Goal: Task Accomplishment & Management: Manage account settings

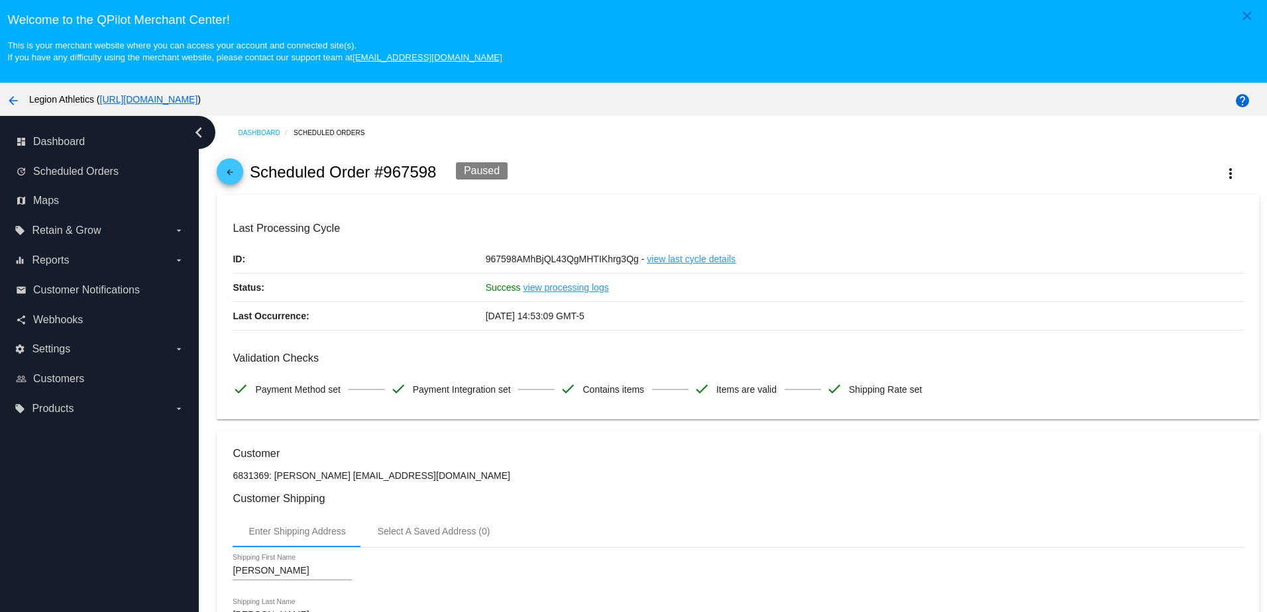
scroll to position [861, 0]
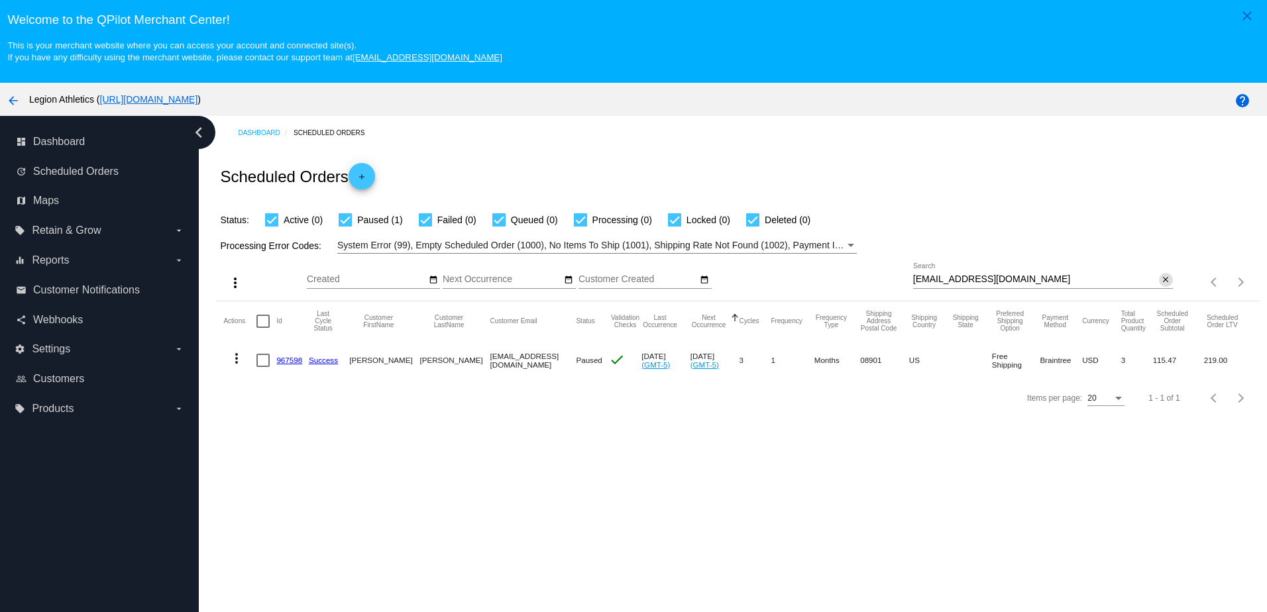
click at [1161, 284] on mat-icon "close" at bounding box center [1165, 280] width 9 height 11
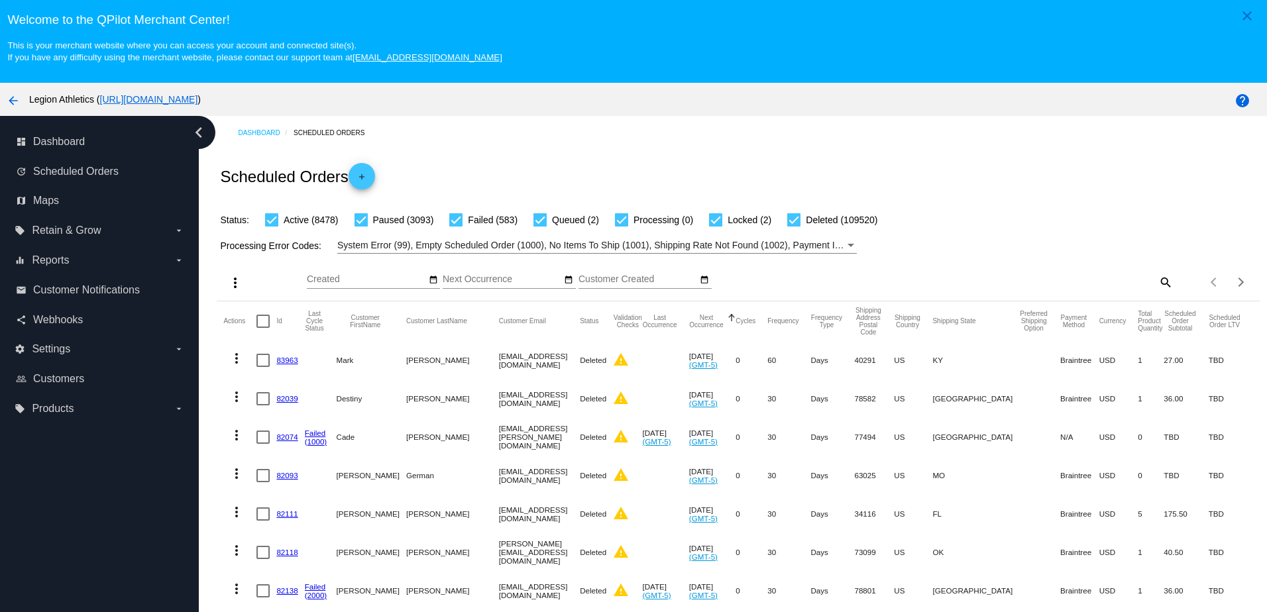
click at [1157, 280] on mat-icon "search" at bounding box center [1165, 282] width 16 height 21
click at [1109, 281] on input "Search" at bounding box center [1043, 279] width 260 height 11
paste input "Mmulroy2010@gmail.com"
type input "Mmulroy2010@gmail.com"
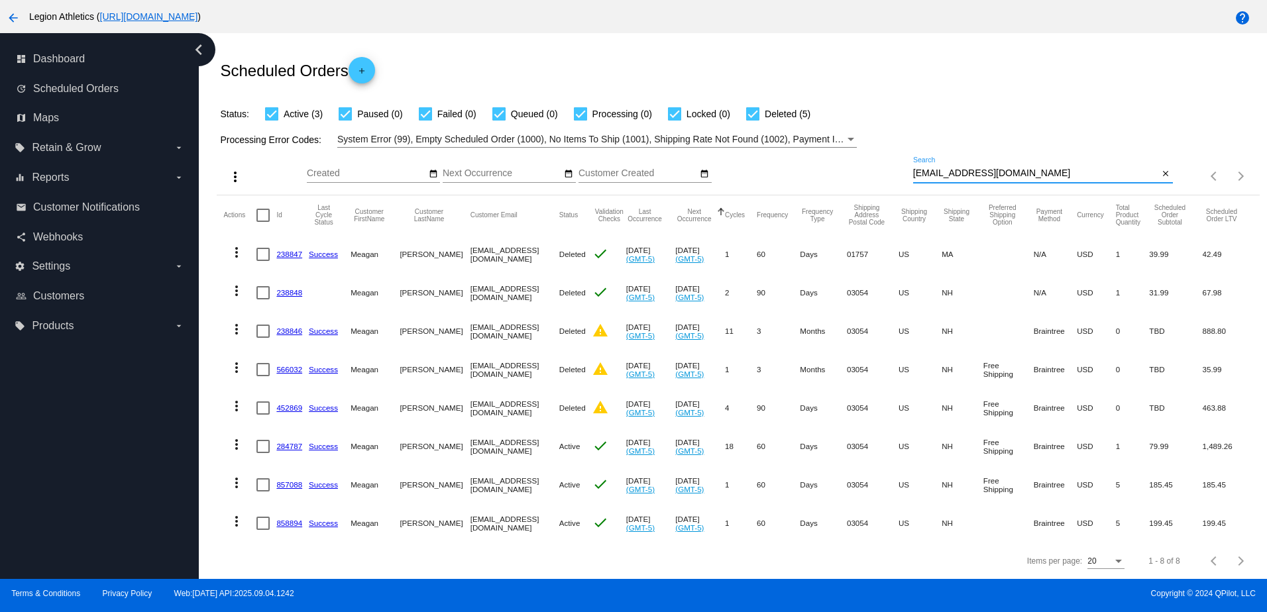
scroll to position [85, 0]
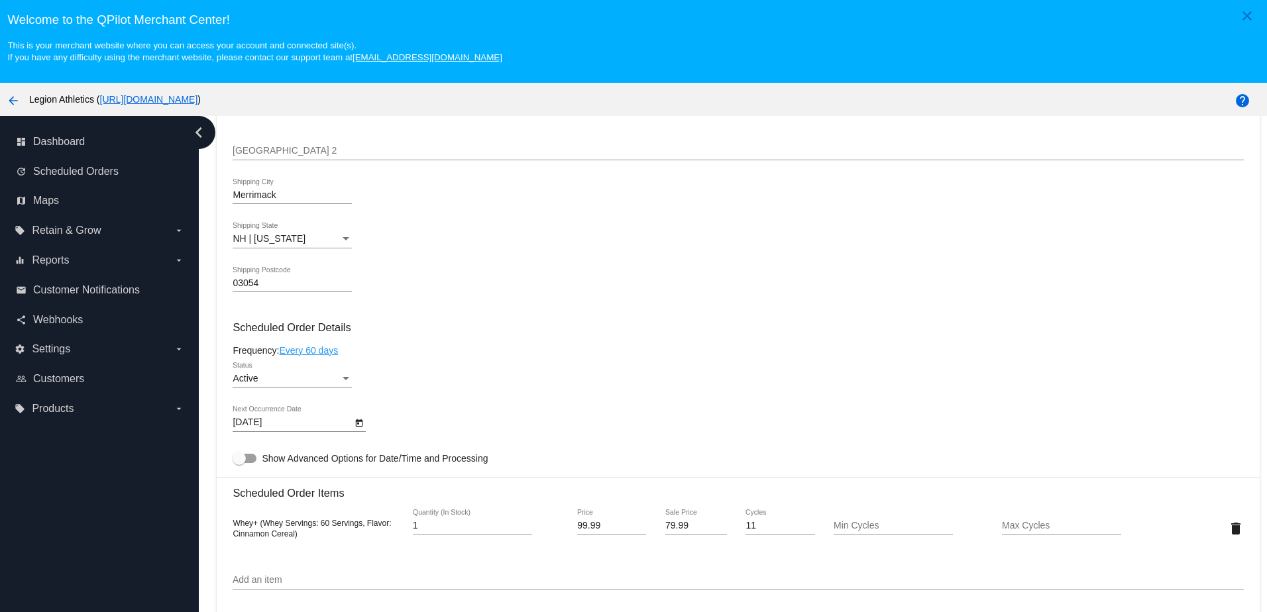
scroll to position [795, 0]
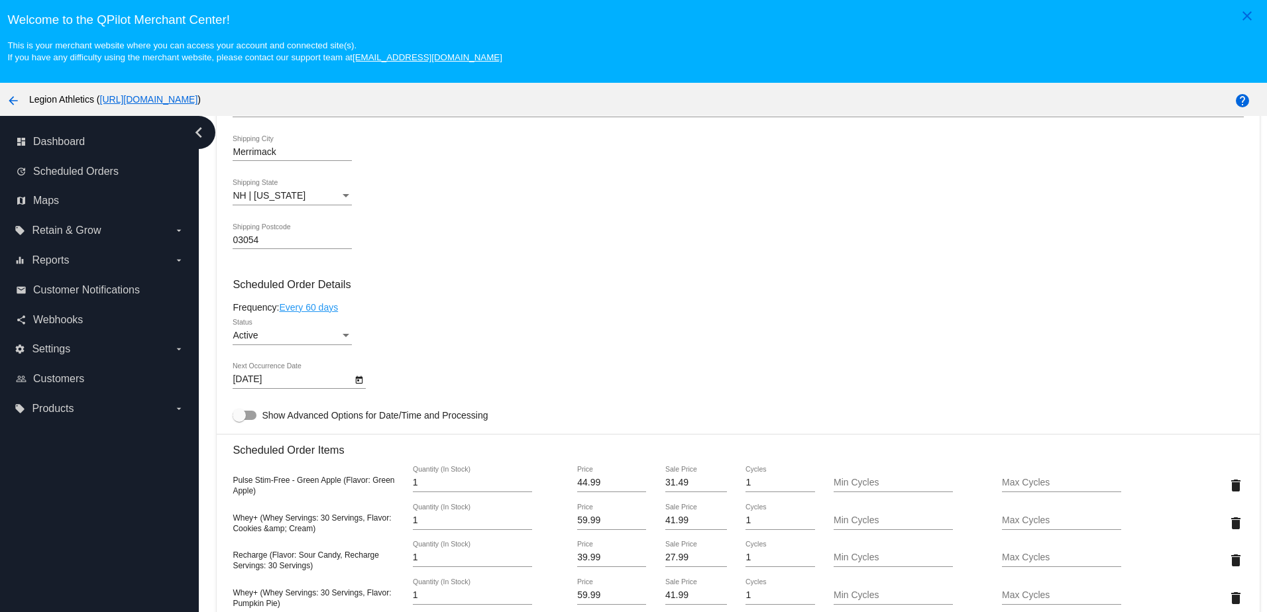
scroll to position [795, 0]
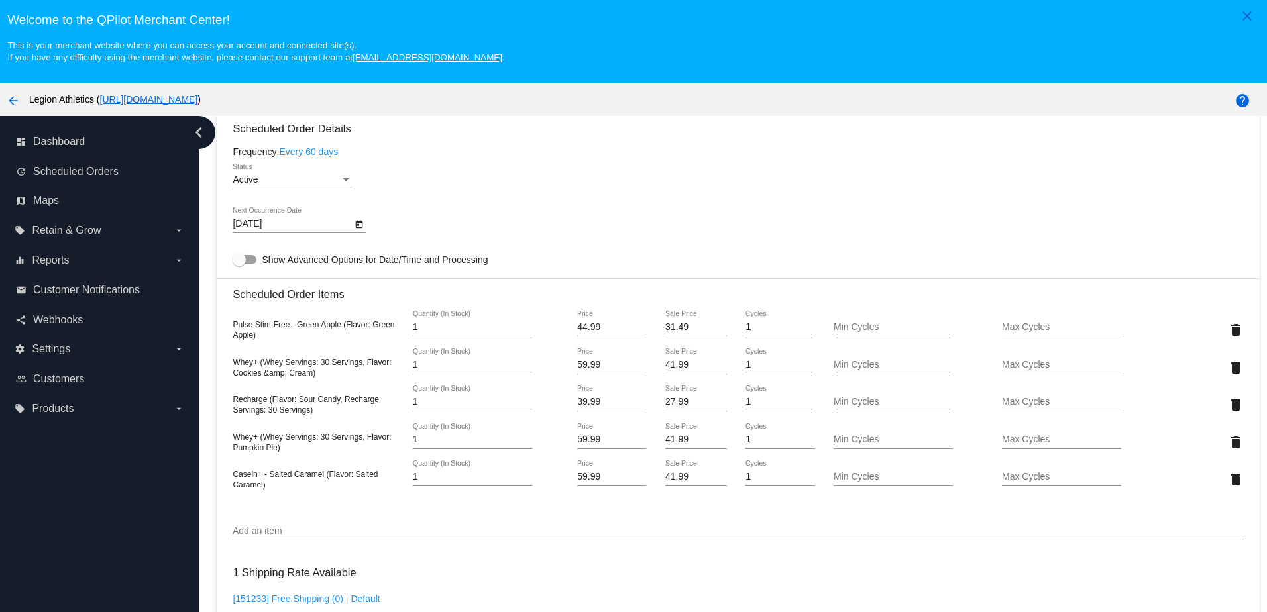
click at [261, 534] on div "Add an item" at bounding box center [738, 528] width 1010 height 26
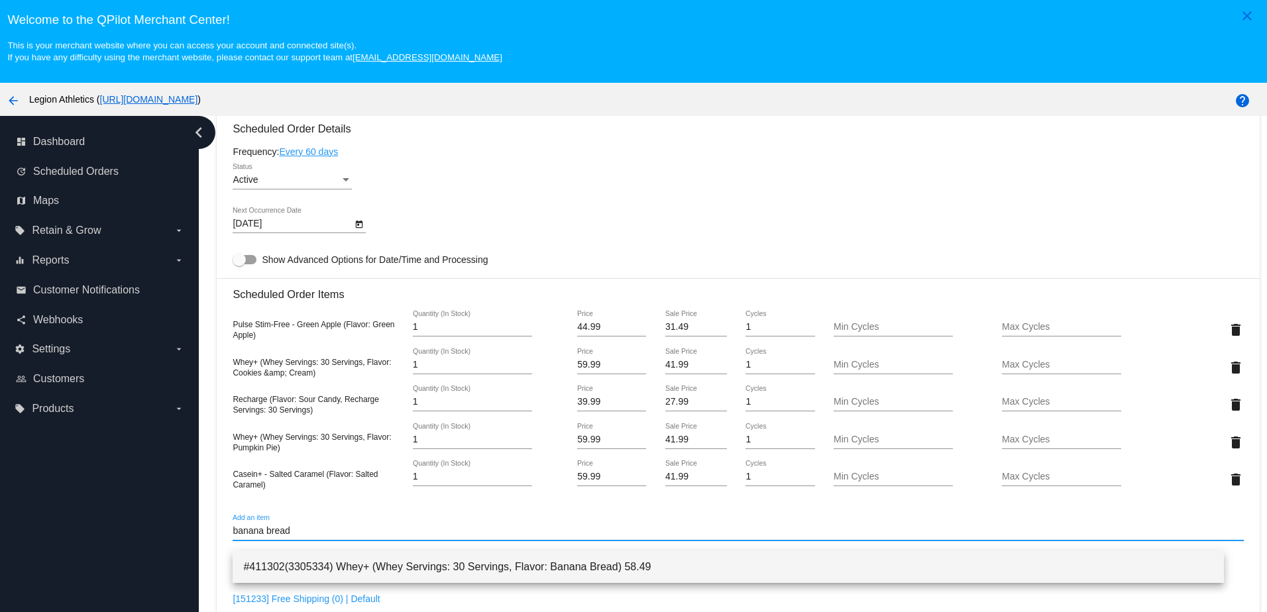
type input "banana bread"
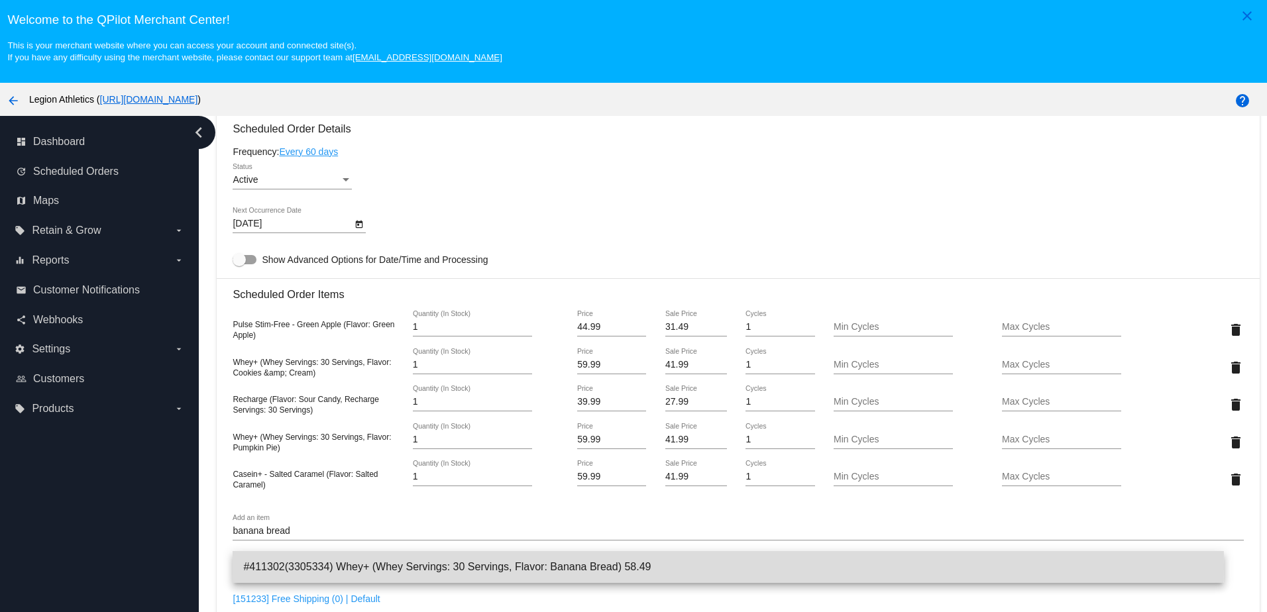
click at [412, 566] on span "#411302(3305334) Whey+ (Whey Servings: 30 Servings, Flavor: Banana Bread) 58.49" at bounding box center [727, 567] width 969 height 32
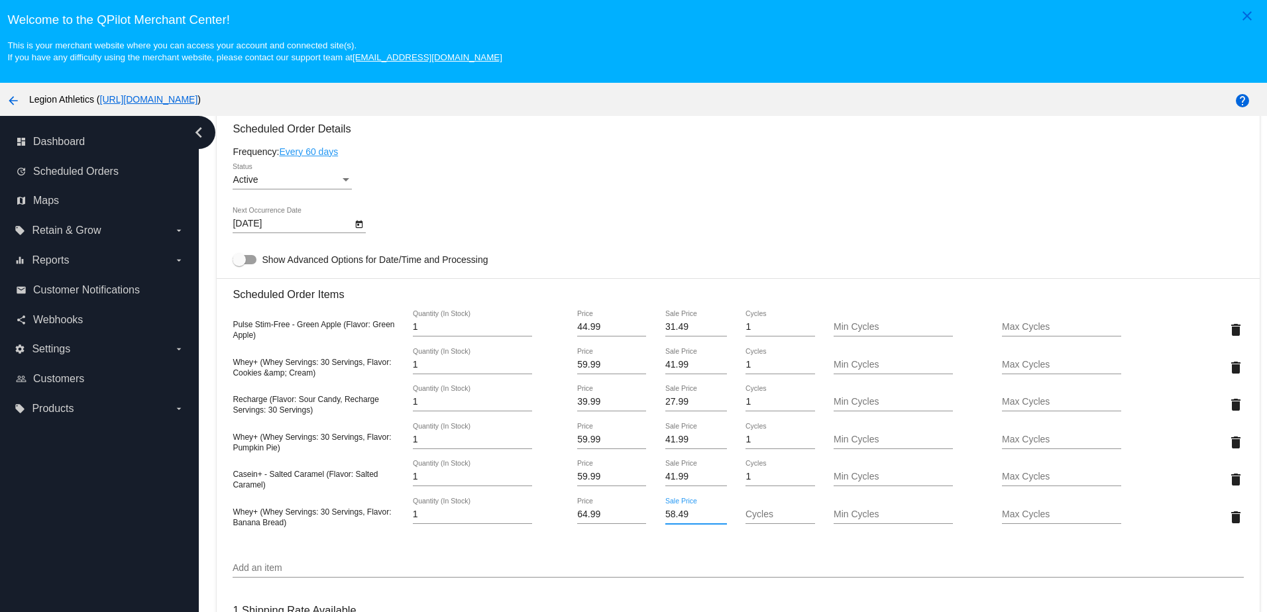
drag, startPoint x: 667, startPoint y: 529, endPoint x: 650, endPoint y: 525, distance: 17.7
click at [654, 525] on div "58.49 Sale Price" at bounding box center [696, 517] width 84 height 38
type input "45.49"
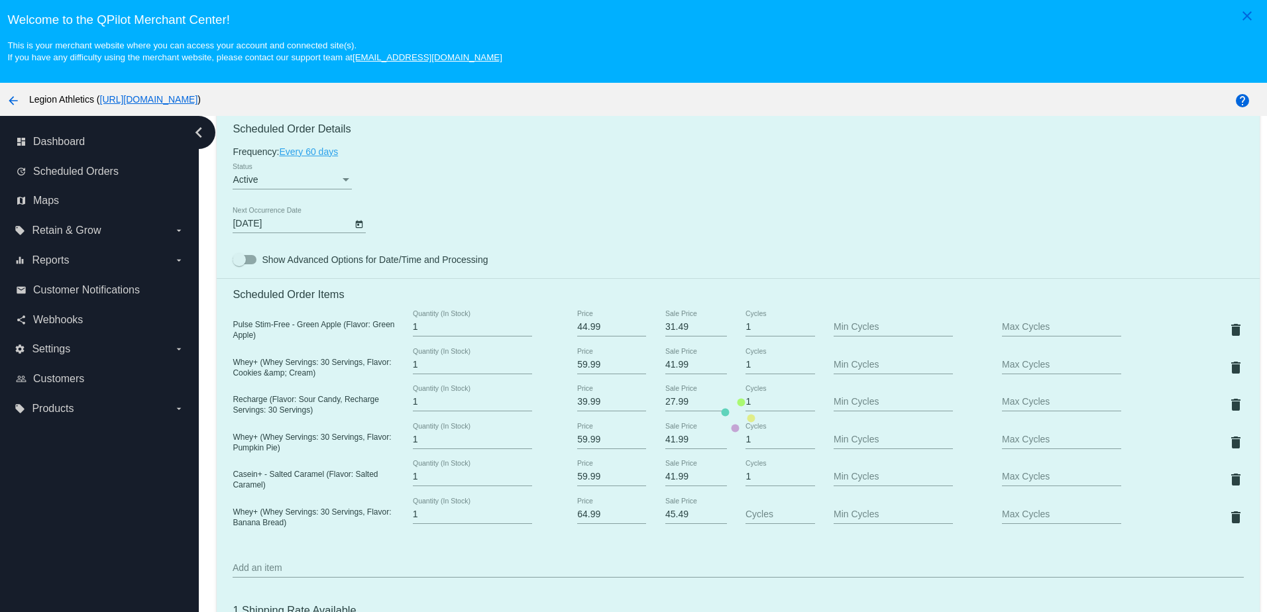
click at [666, 551] on mat-card "Customer 634279: Meagan Mulroy Mmulroy2010@gmail.com Customer Shipping Enter Sh…" at bounding box center [738, 415] width 1042 height 1558
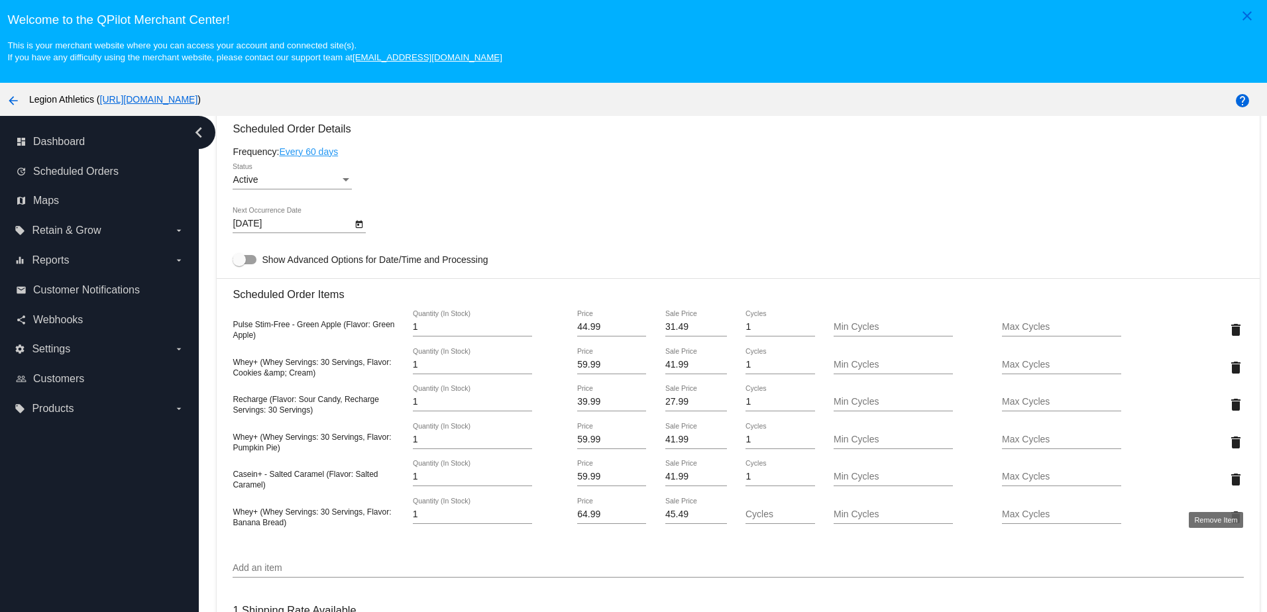
click at [1228, 488] on mat-icon "delete" at bounding box center [1236, 480] width 16 height 16
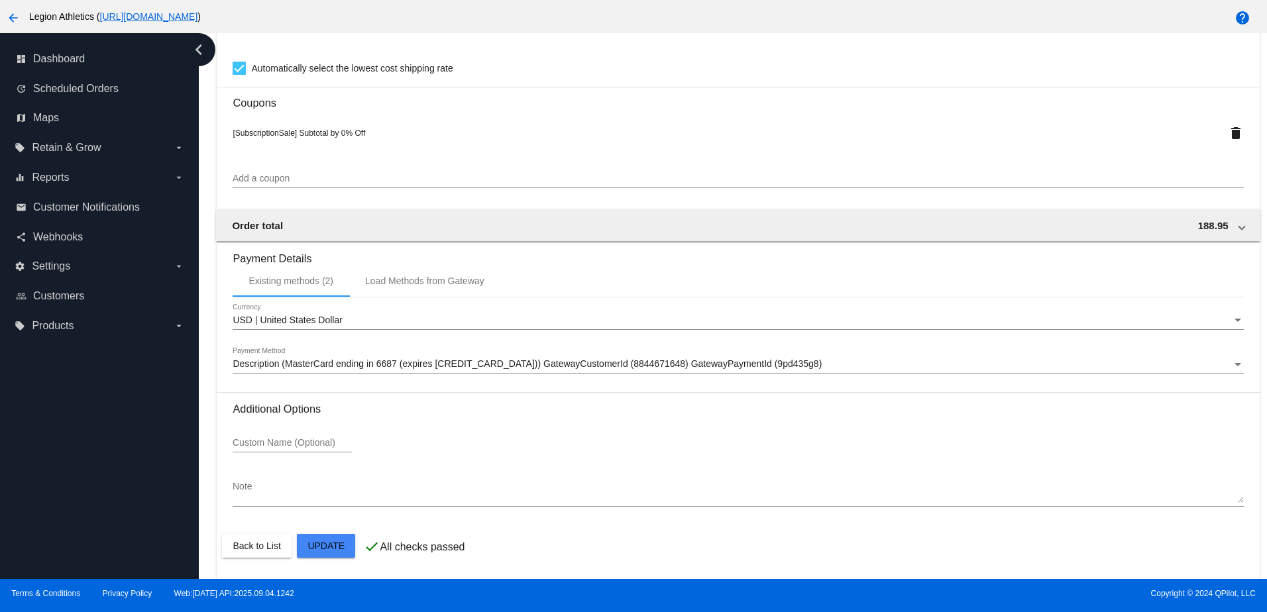
scroll to position [85, 0]
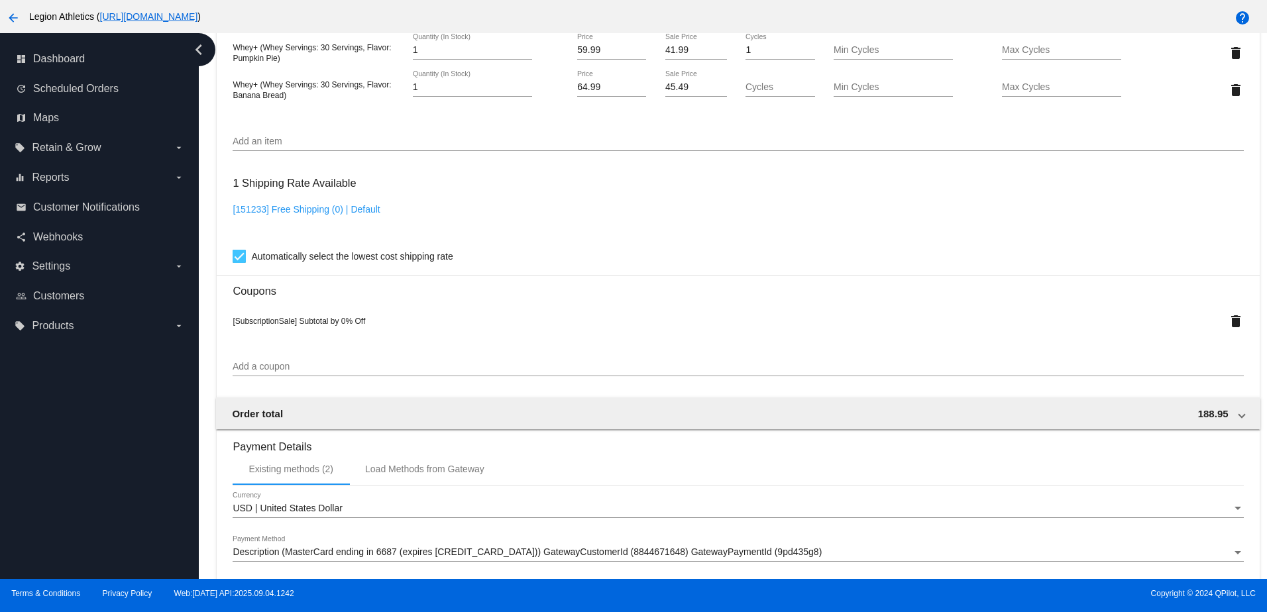
scroll to position [1301, 0]
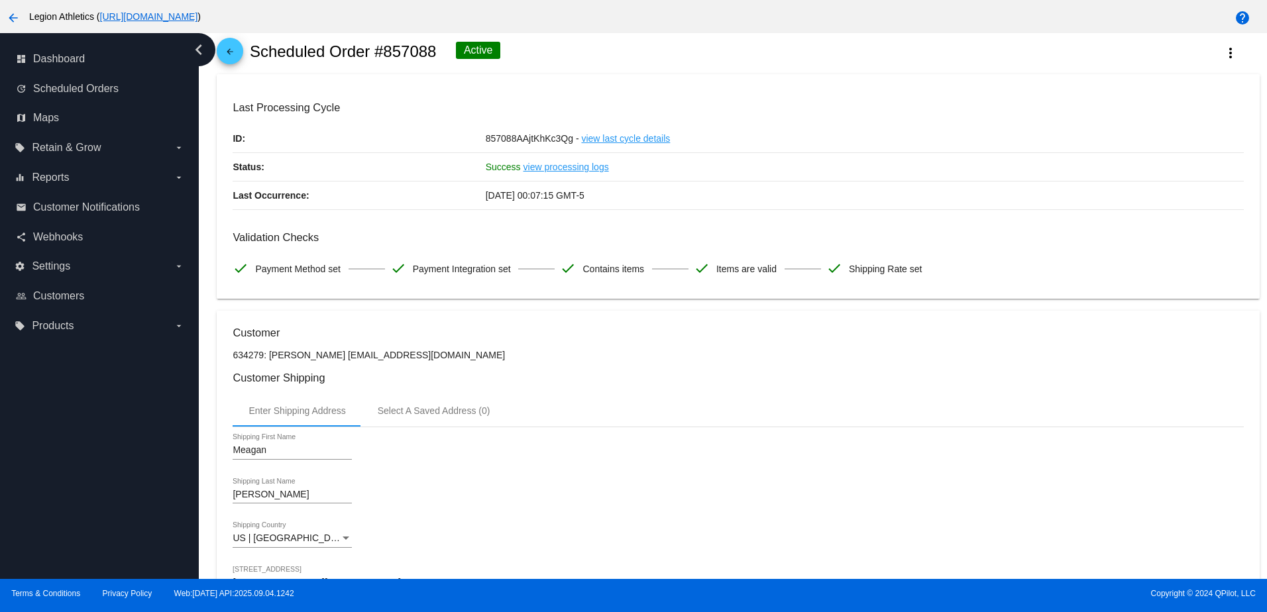
scroll to position [0, 0]
